Goal: Information Seeking & Learning: Stay updated

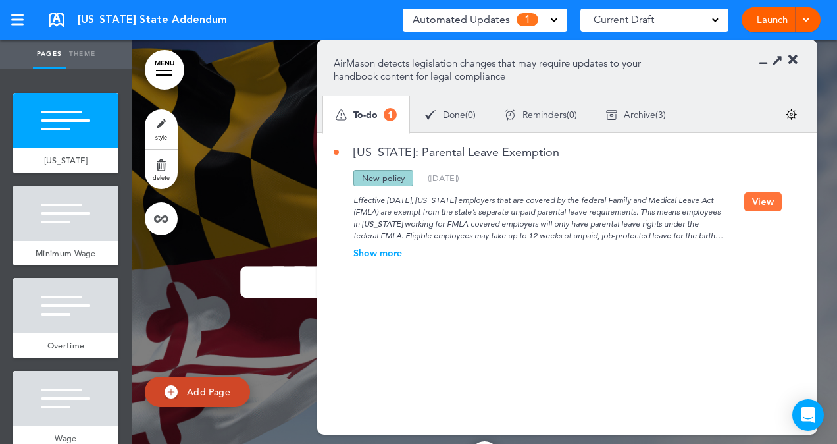
click at [388, 254] on div "Show more" at bounding box center [539, 252] width 411 height 9
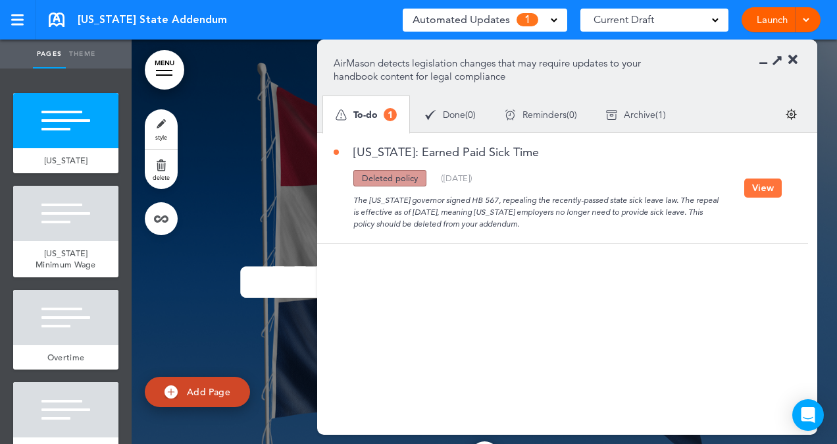
click at [760, 186] on button "View" at bounding box center [763, 187] width 38 height 19
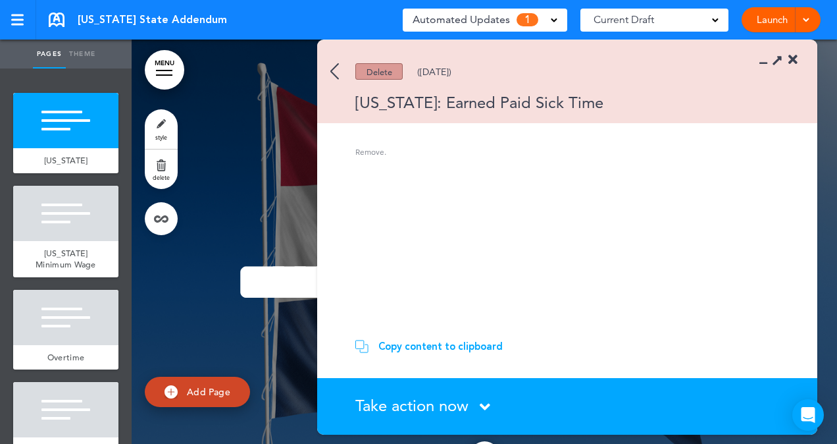
click at [337, 70] on img at bounding box center [334, 71] width 9 height 16
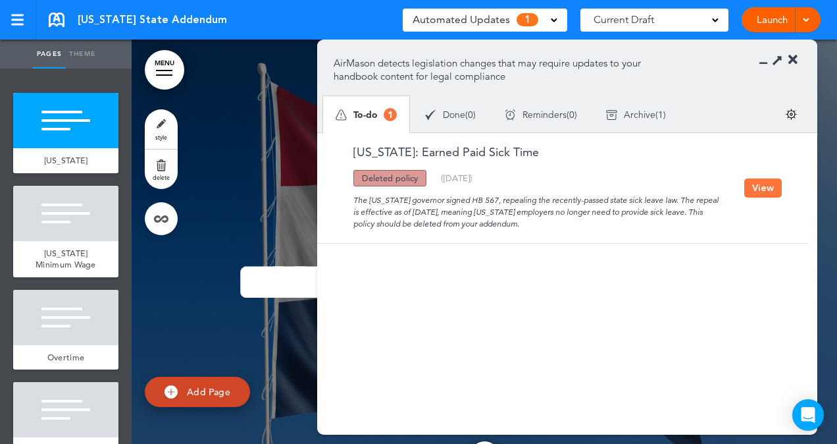
drag, startPoint x: 354, startPoint y: 197, endPoint x: 570, endPoint y: 221, distance: 217.2
click at [570, 221] on div "The [US_STATE] governor signed HB 567, repealing the recently-passed state sick…" at bounding box center [539, 207] width 411 height 43
drag, startPoint x: 570, startPoint y: 221, endPoint x: 465, endPoint y: 208, distance: 106.1
drag, startPoint x: 465, startPoint y: 208, endPoint x: 515, endPoint y: 161, distance: 68.9
click at [515, 161] on div "[US_STATE]: Earned Paid Sick Time" at bounding box center [539, 158] width 411 height 24
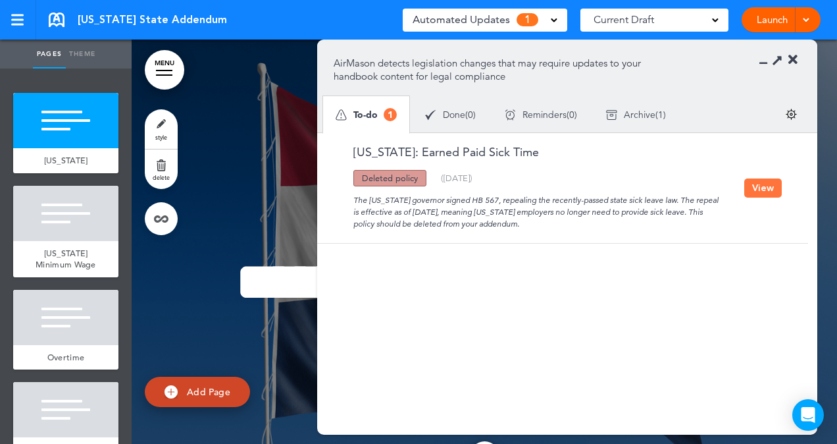
drag, startPoint x: 546, startPoint y: 222, endPoint x: 343, endPoint y: 137, distance: 220.1
click at [343, 137] on div "[US_STATE]: Earned Paid Sick Time Updated policy New policy Deleted policy ( [D…" at bounding box center [559, 188] width 484 height 110
drag, startPoint x: 343, startPoint y: 137, endPoint x: 402, endPoint y: 151, distance: 60.3
copy div "[US_STATE]: Earned Paid Sick Time Updated policy New policy Deleted policy ( [D…"
